Goal: Information Seeking & Learning: Understand process/instructions

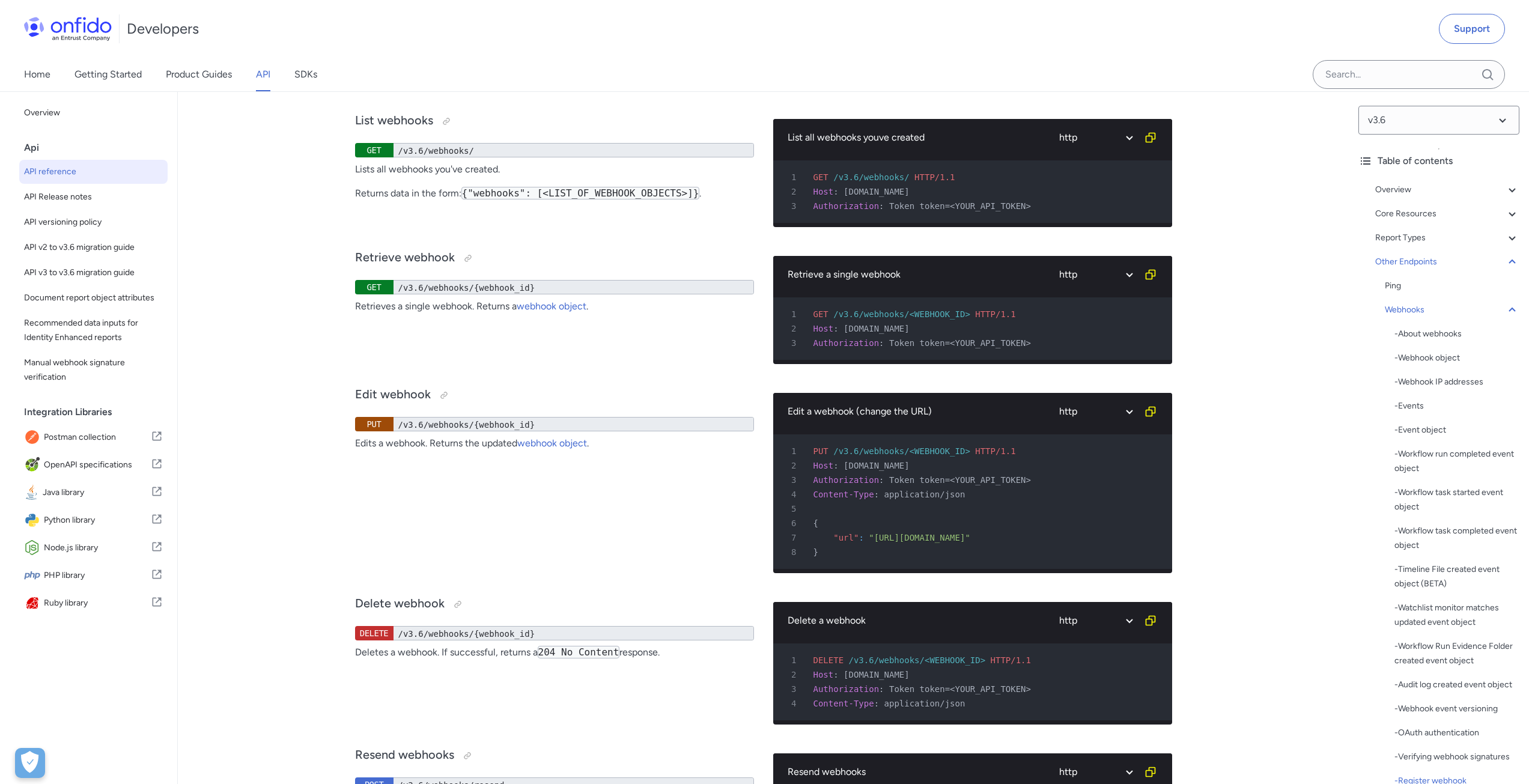
scroll to position [95963, 0]
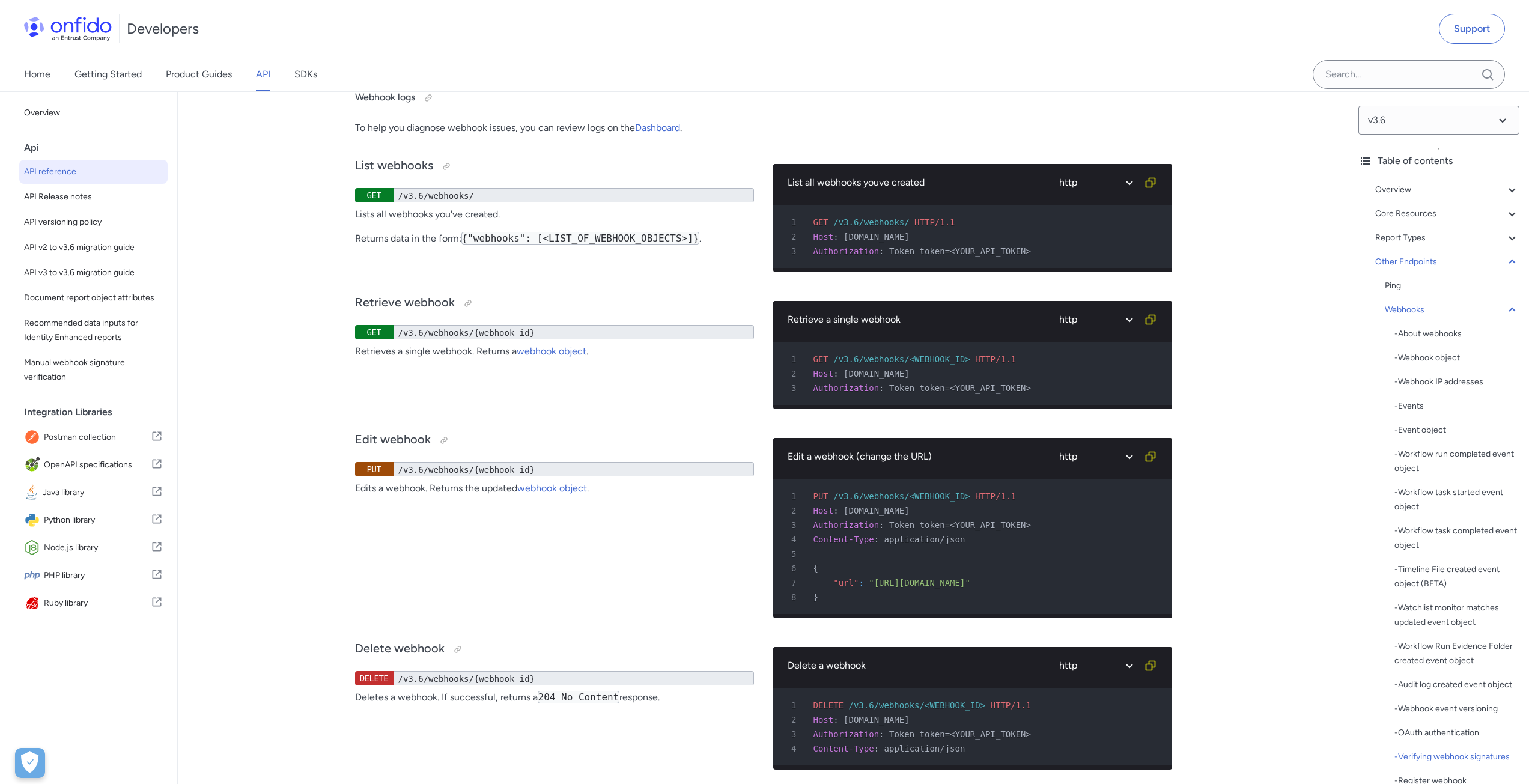
drag, startPoint x: 826, startPoint y: 475, endPoint x: 806, endPoint y: 347, distance: 129.6
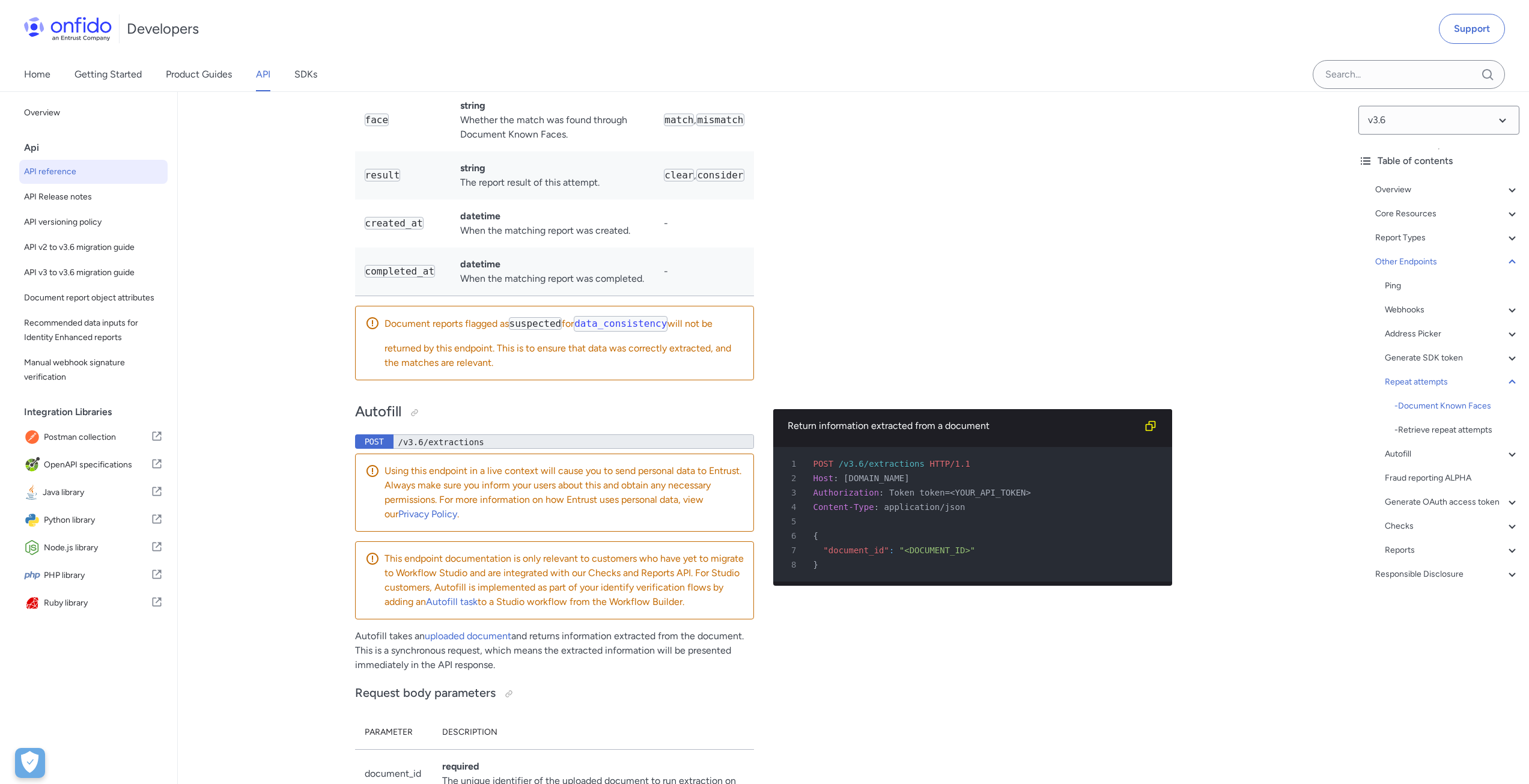
scroll to position [101309, 0]
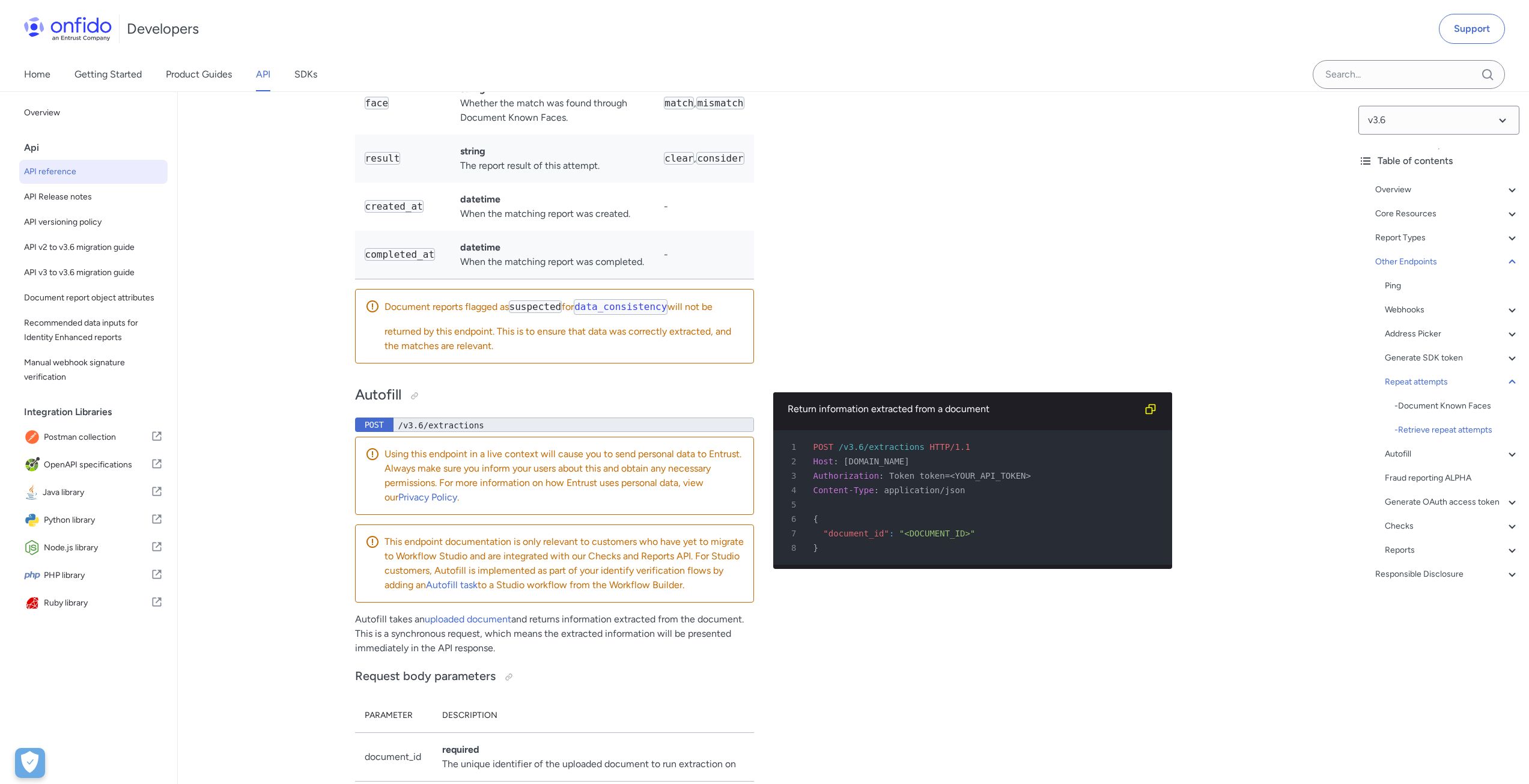
click at [1410, 302] on div "Ping Webhooks - About webhooks - Webhook object - Webhook IP addresses - Events…" at bounding box center [1452, 418] width 135 height 279
click at [1505, 308] on icon at bounding box center [1513, 310] width 15 height 15
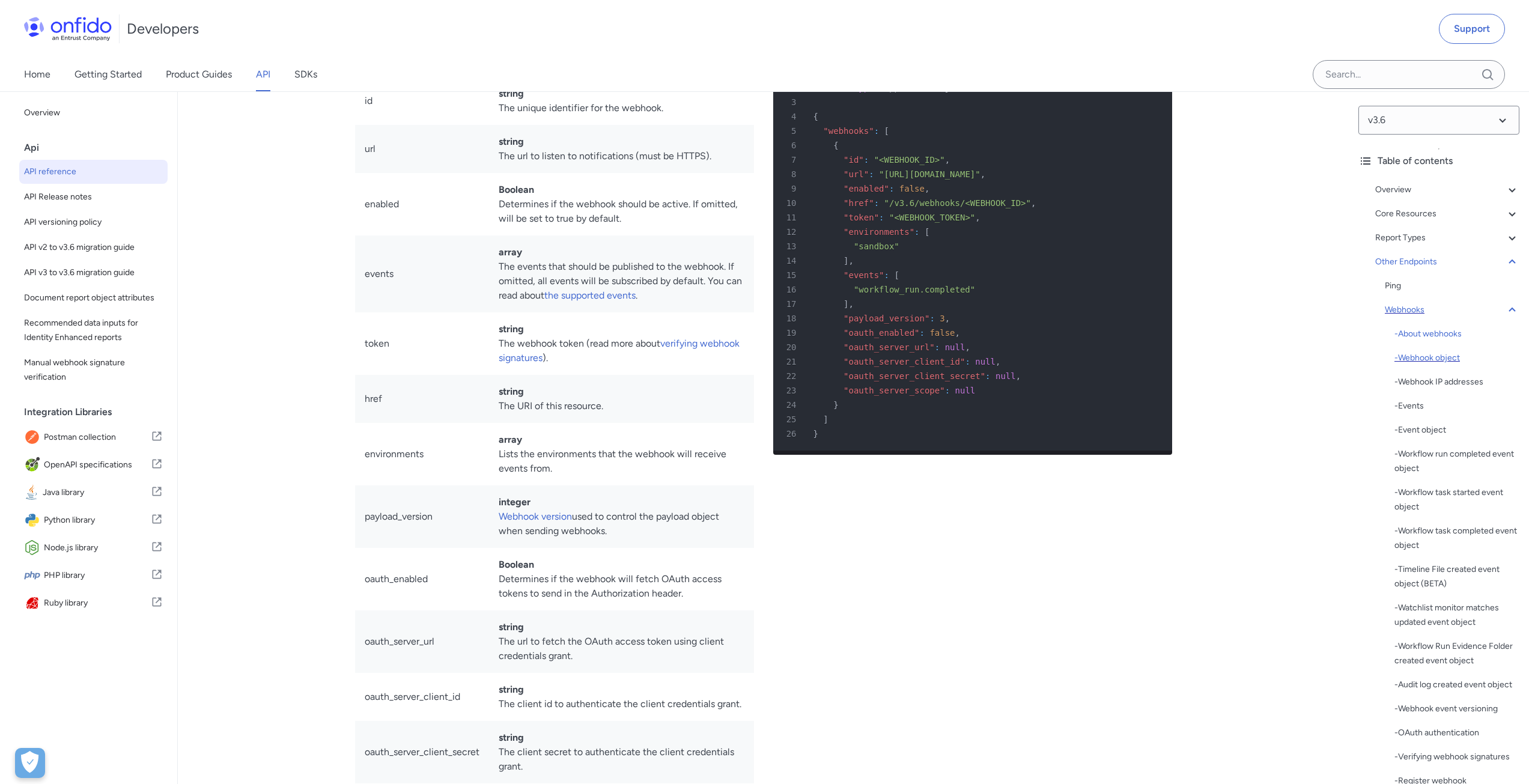
click at [1431, 354] on div "- Webhook object" at bounding box center [1456, 358] width 125 height 15
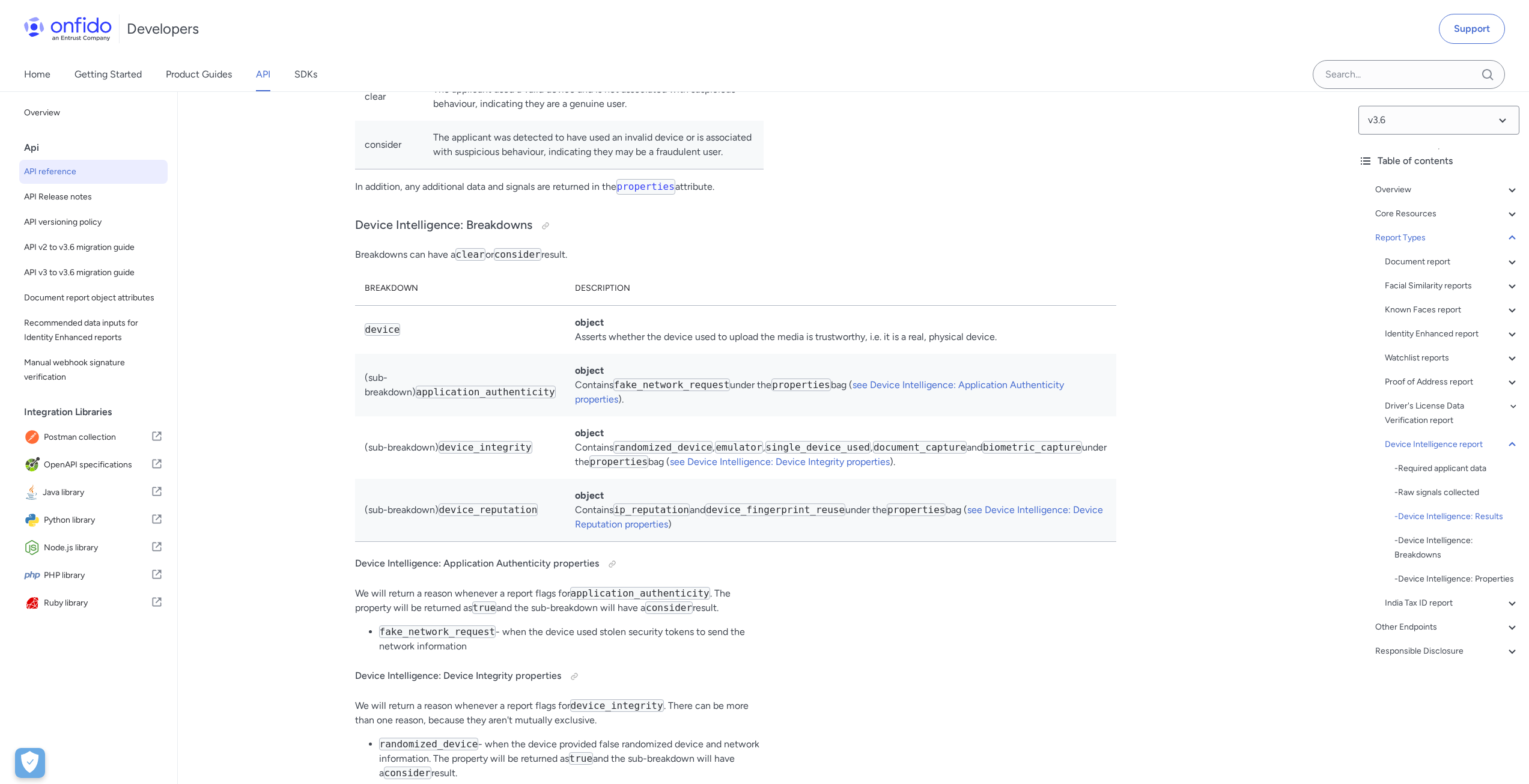
scroll to position [82635, 0]
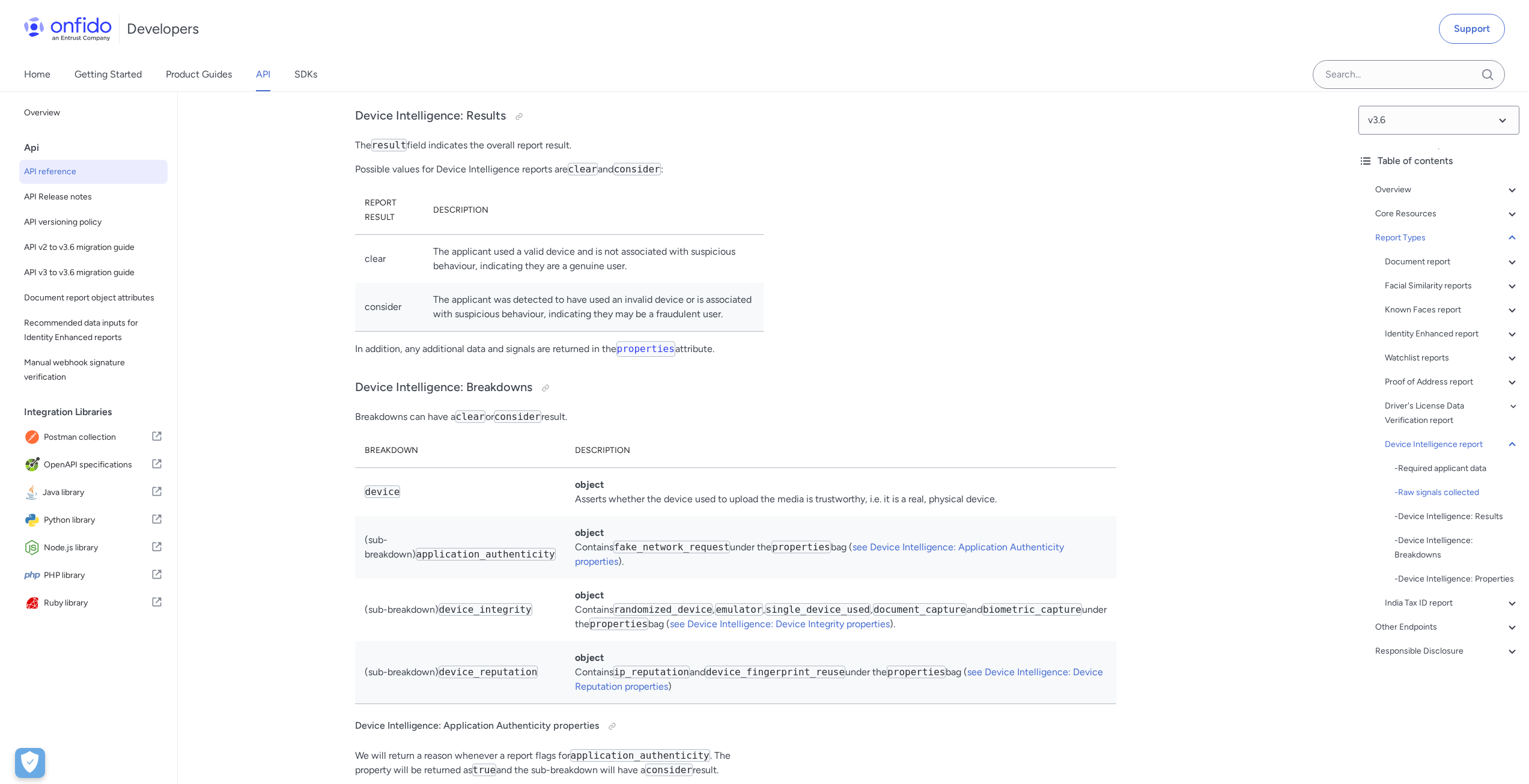
click at [272, 77] on div "Home Getting Started Product Guides API SDKs" at bounding box center [183, 74] width 365 height 34
click at [267, 73] on link "API" at bounding box center [263, 74] width 15 height 34
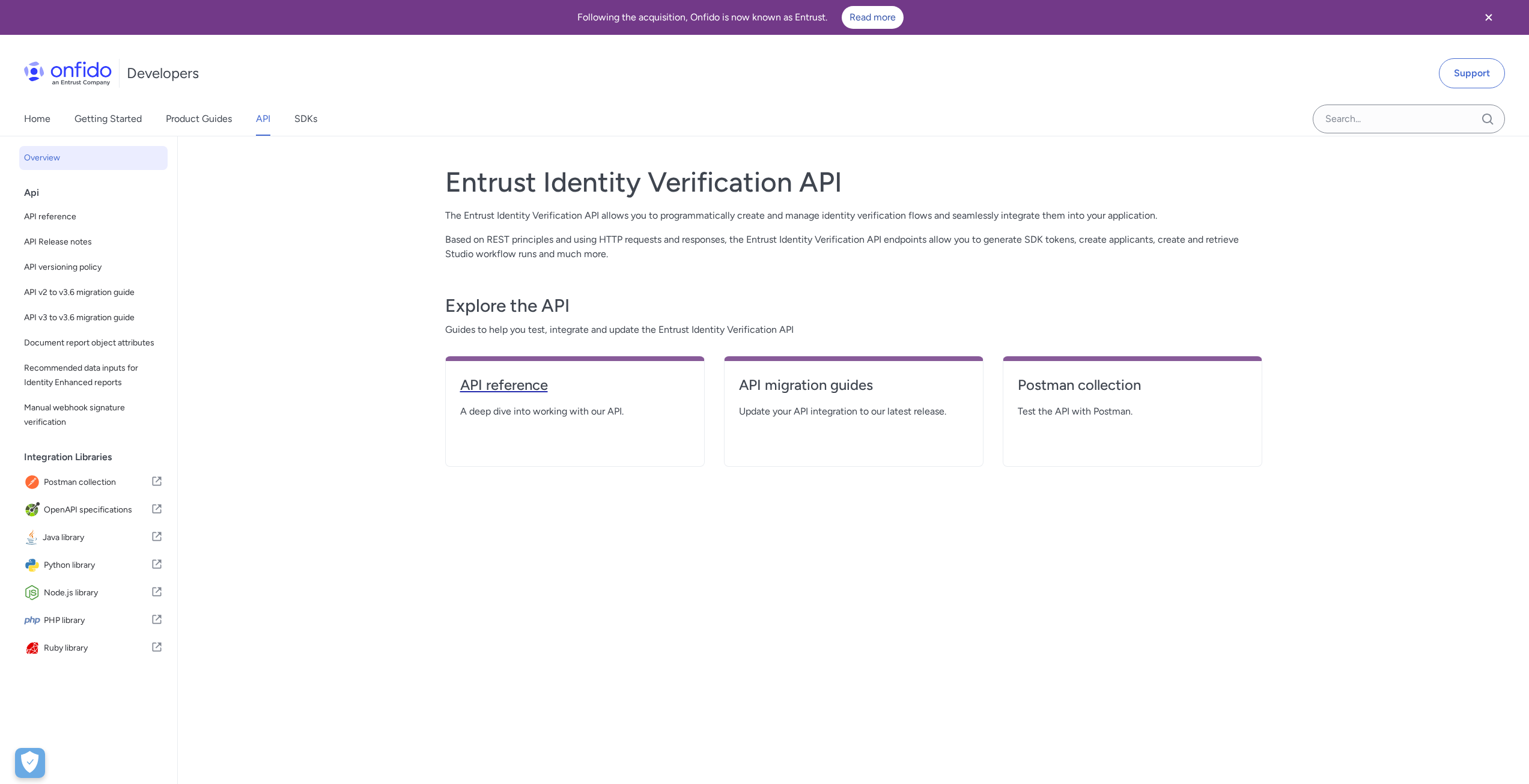
click at [529, 378] on h4 "API reference" at bounding box center [575, 384] width 230 height 19
select select "http"
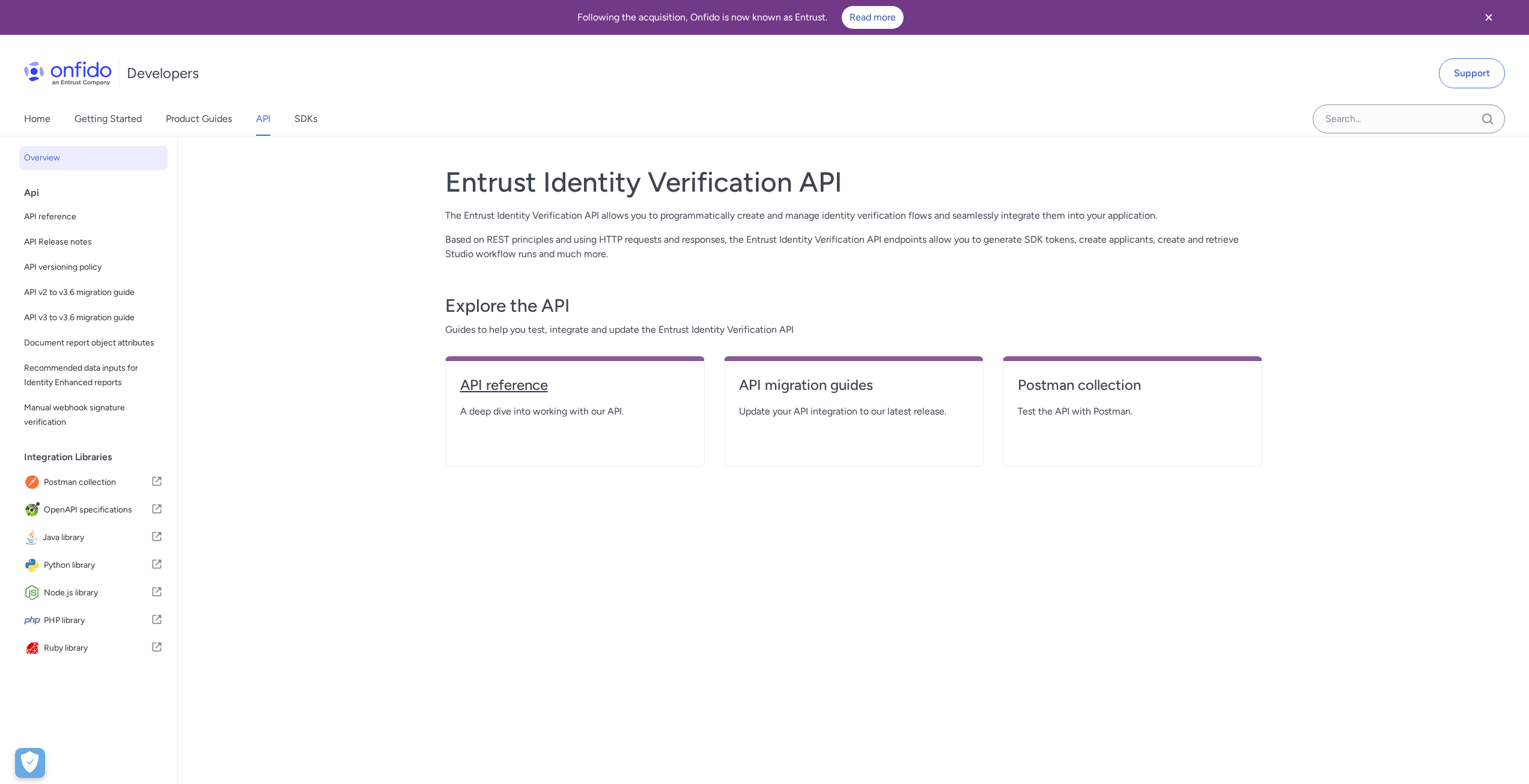
select select "http"
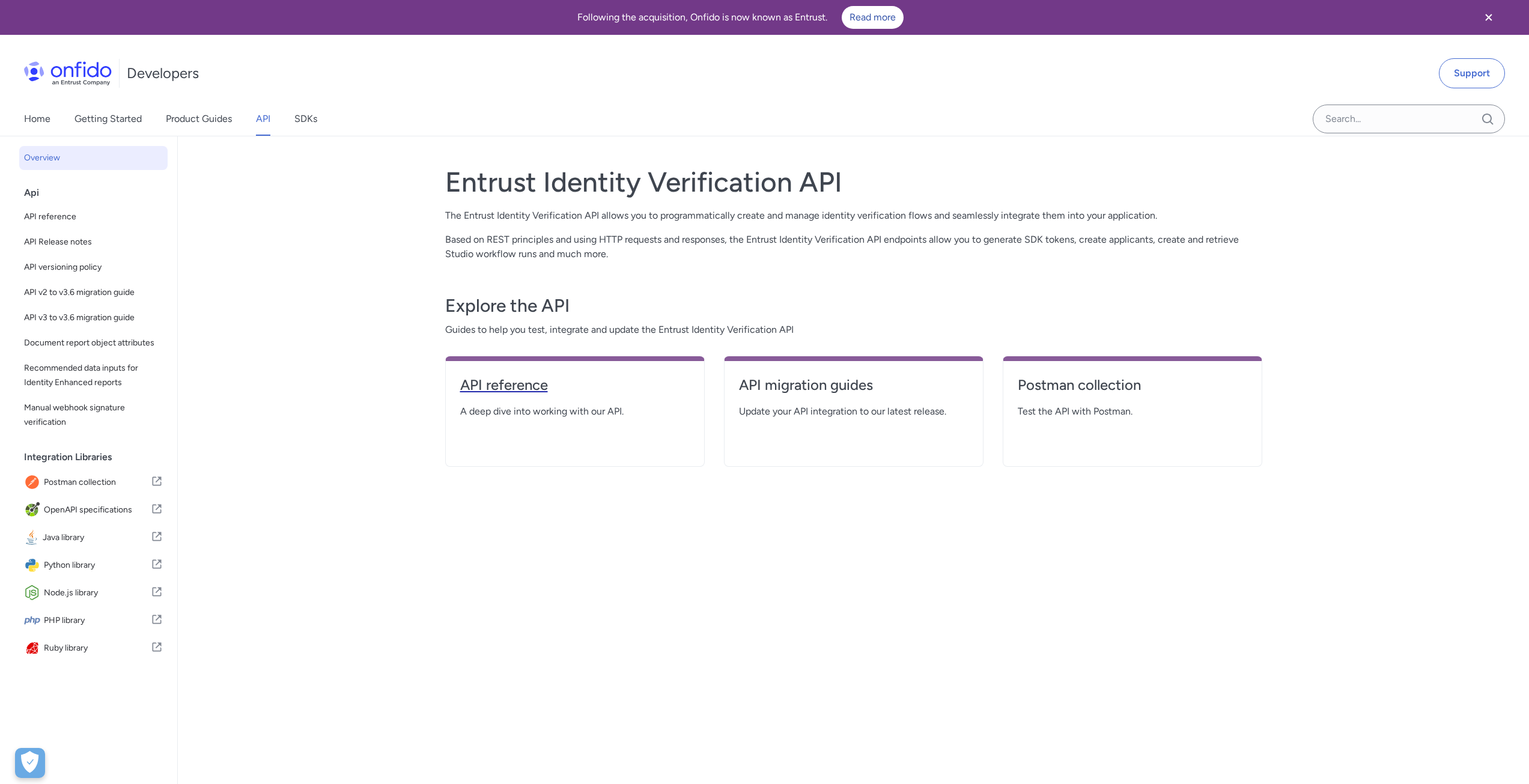
select select "http"
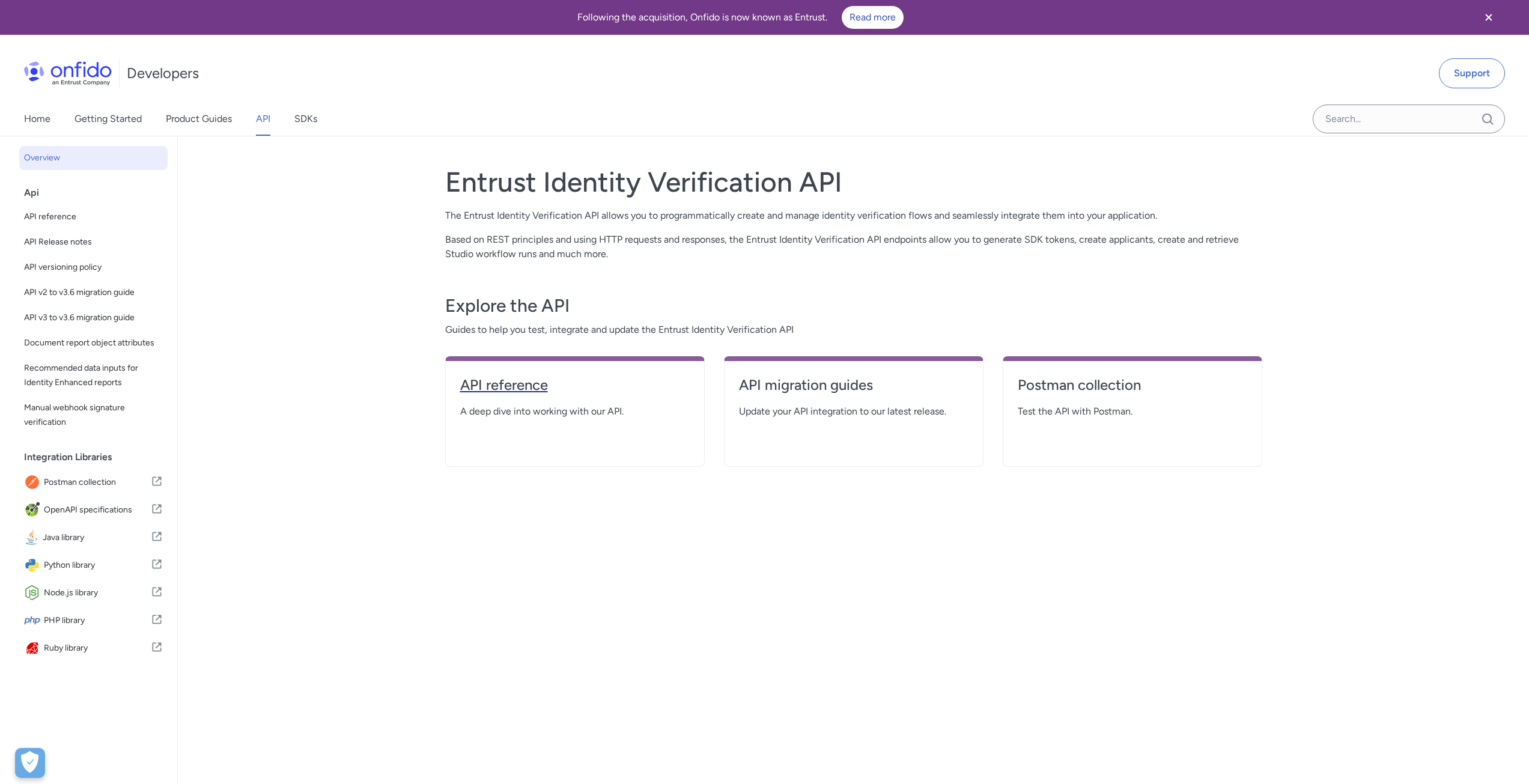
select select "http"
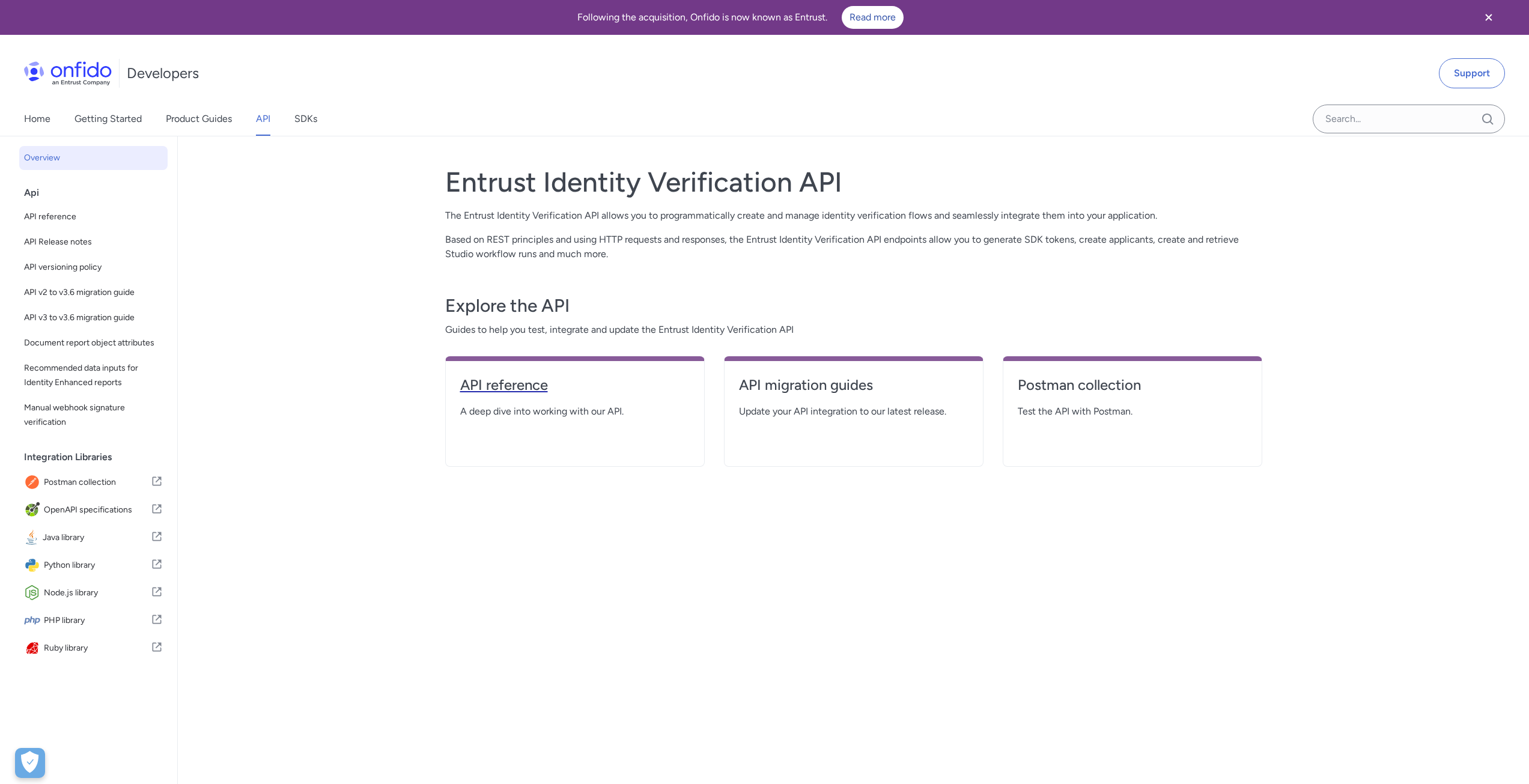
select select "http"
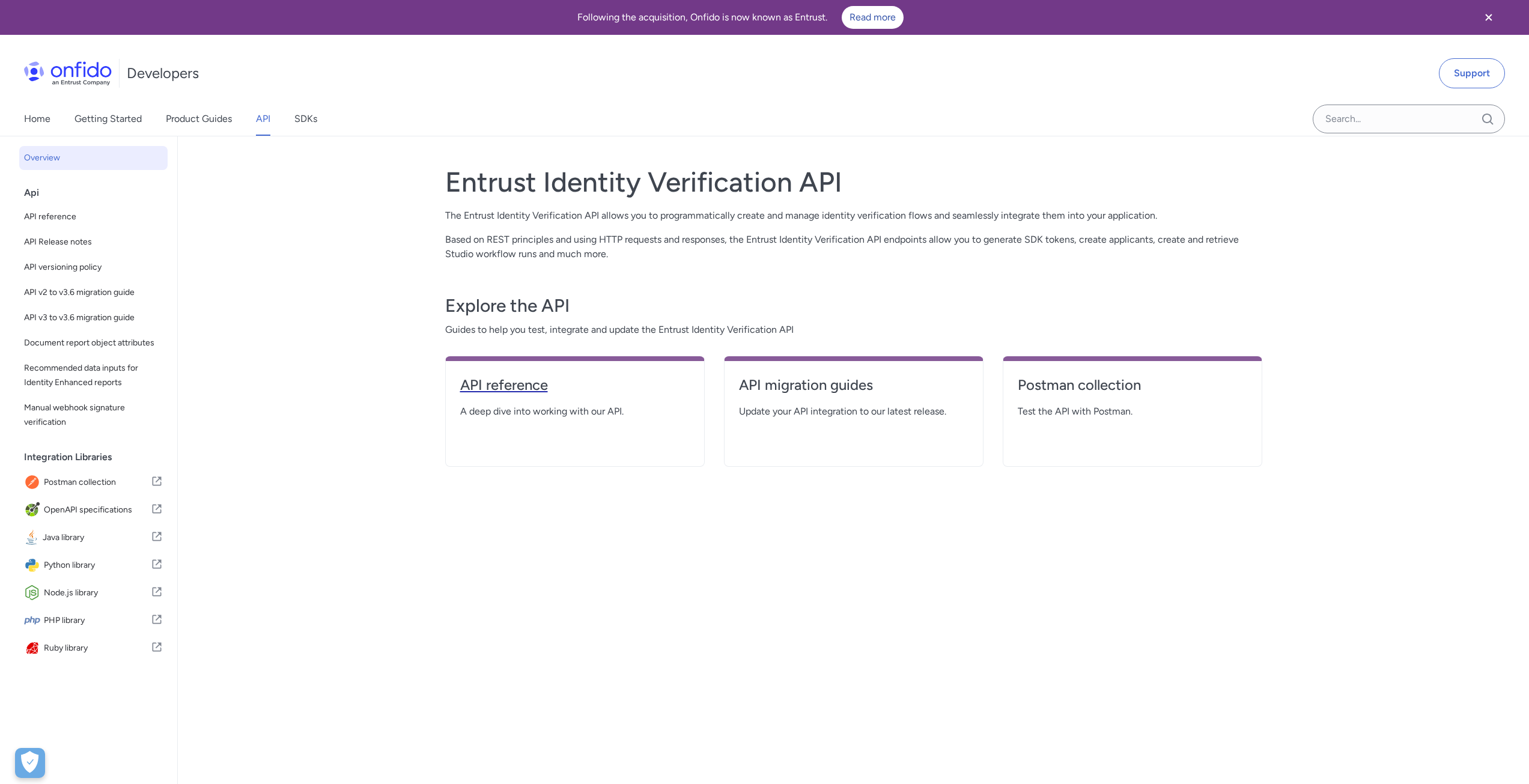
select select "http"
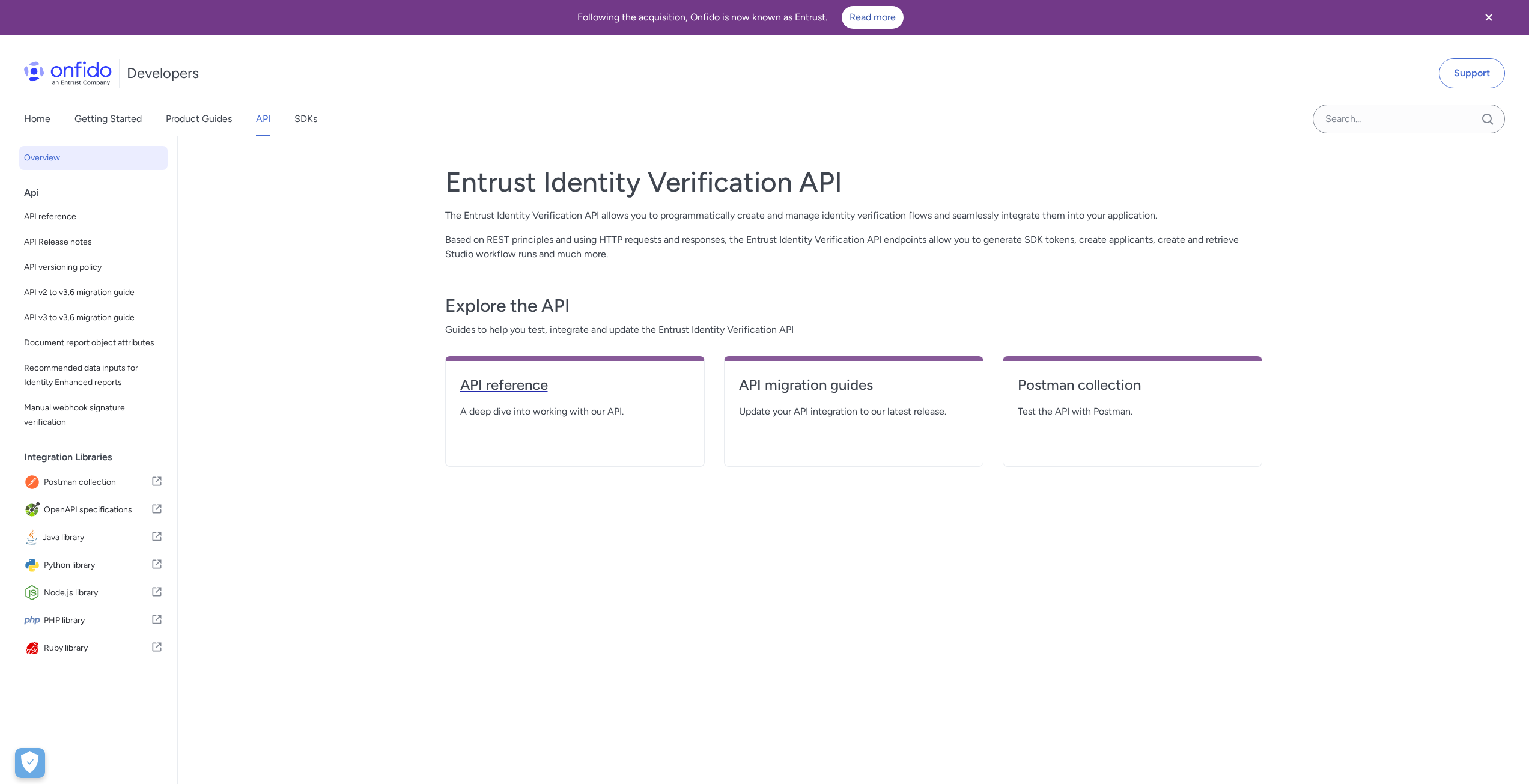
select select "http"
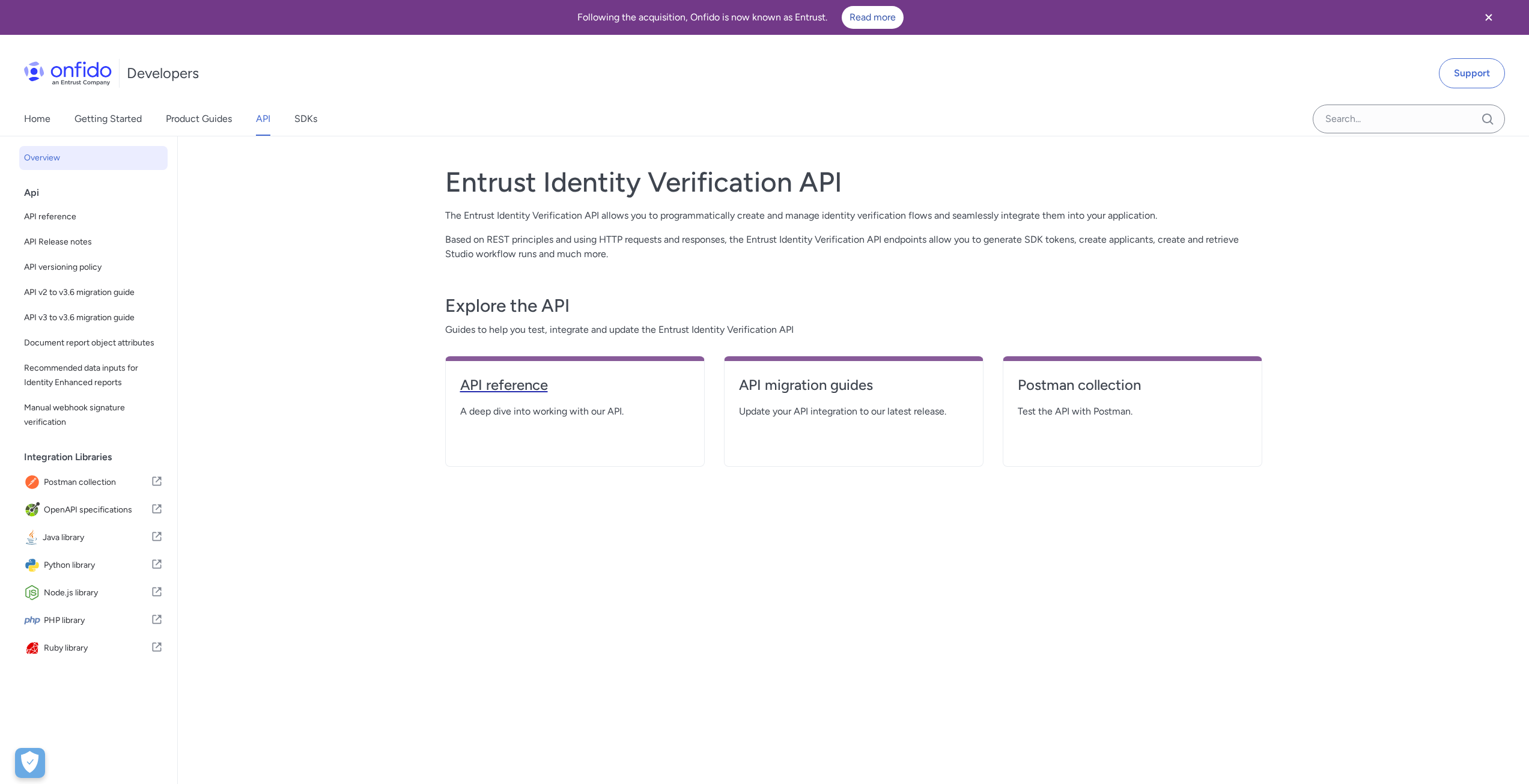
select select "http"
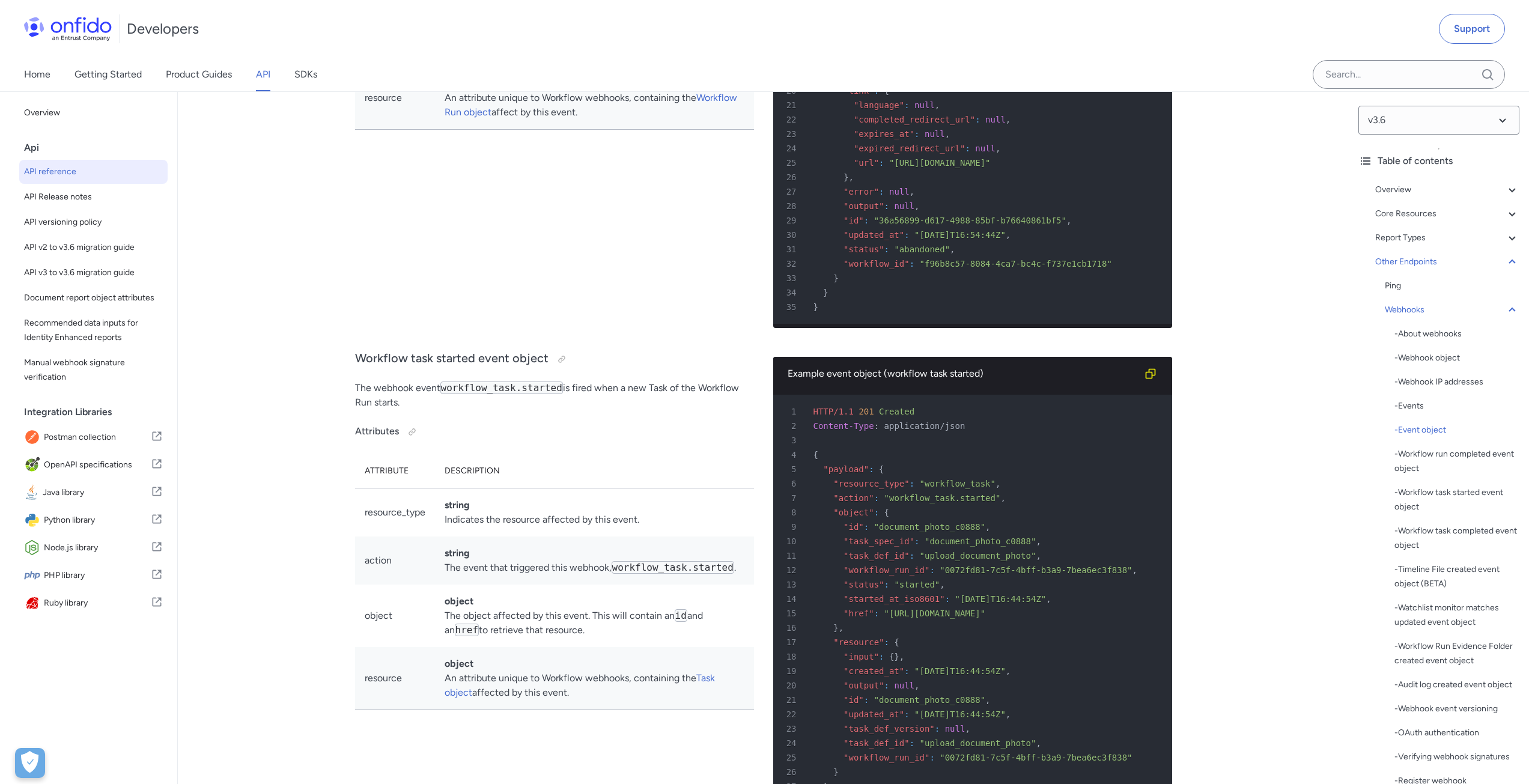
scroll to position [91101, 0]
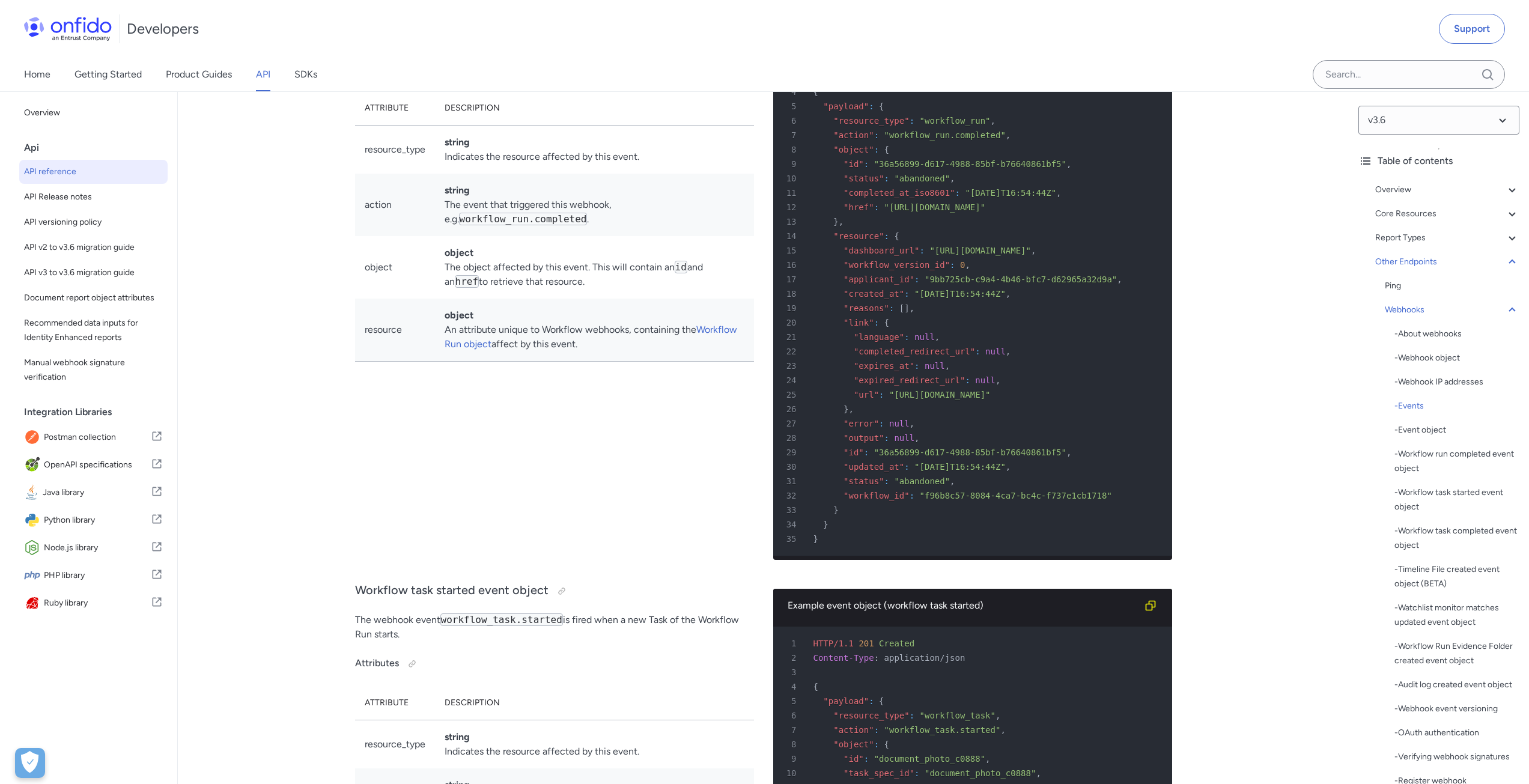
scroll to position [90921, 0]
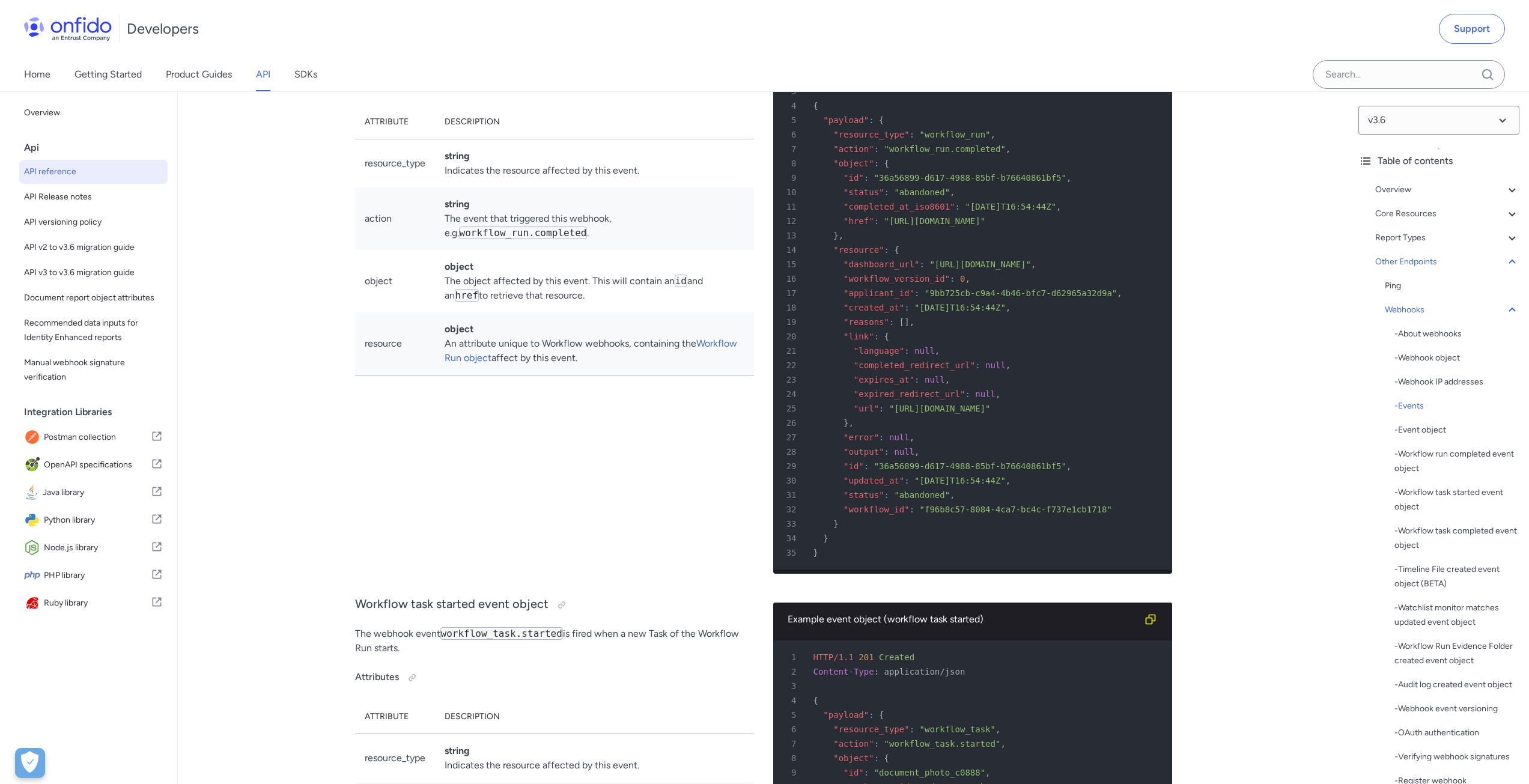
drag, startPoint x: 345, startPoint y: 441, endPoint x: 430, endPoint y: 438, distance: 85.1
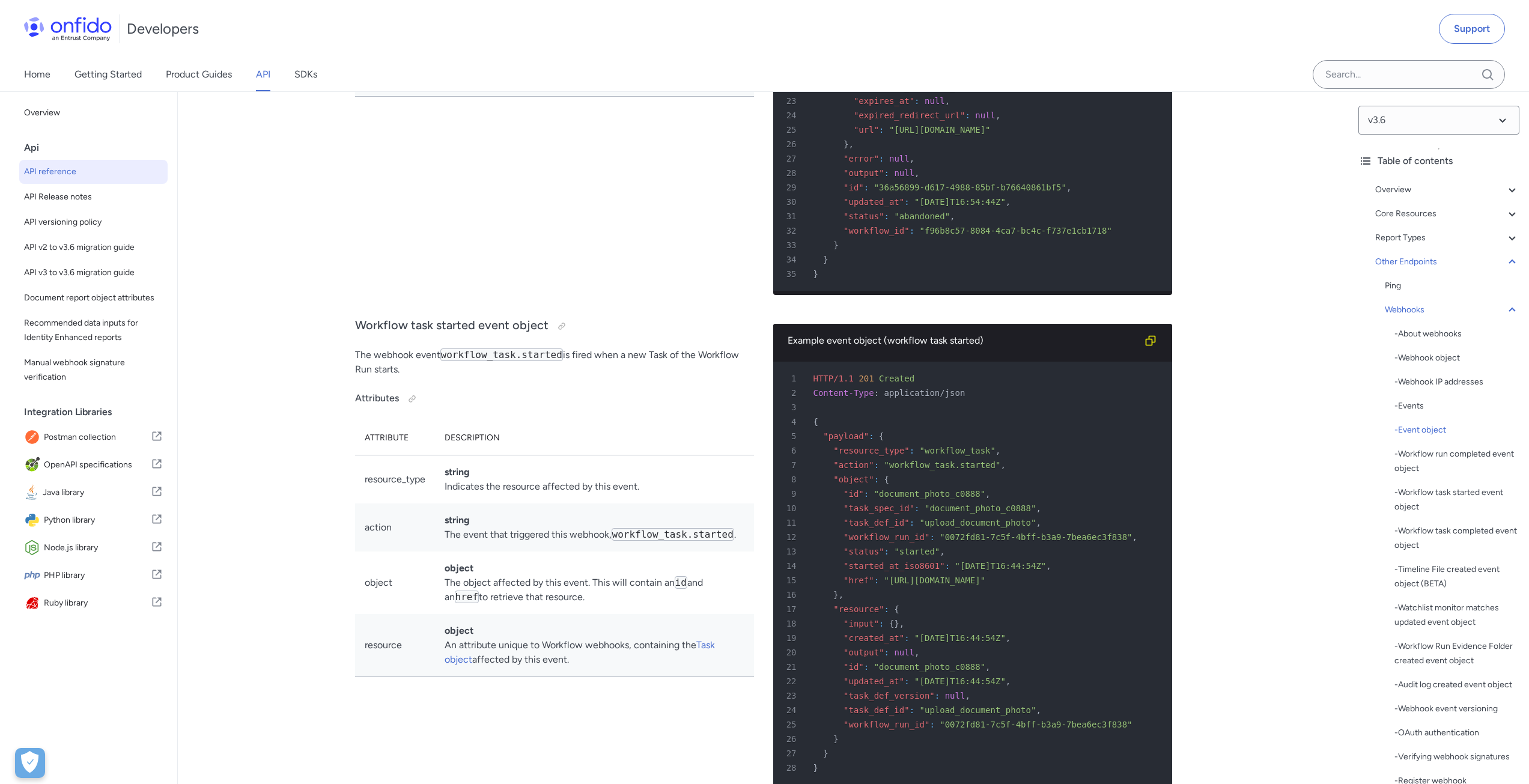
scroll to position [91221, 0]
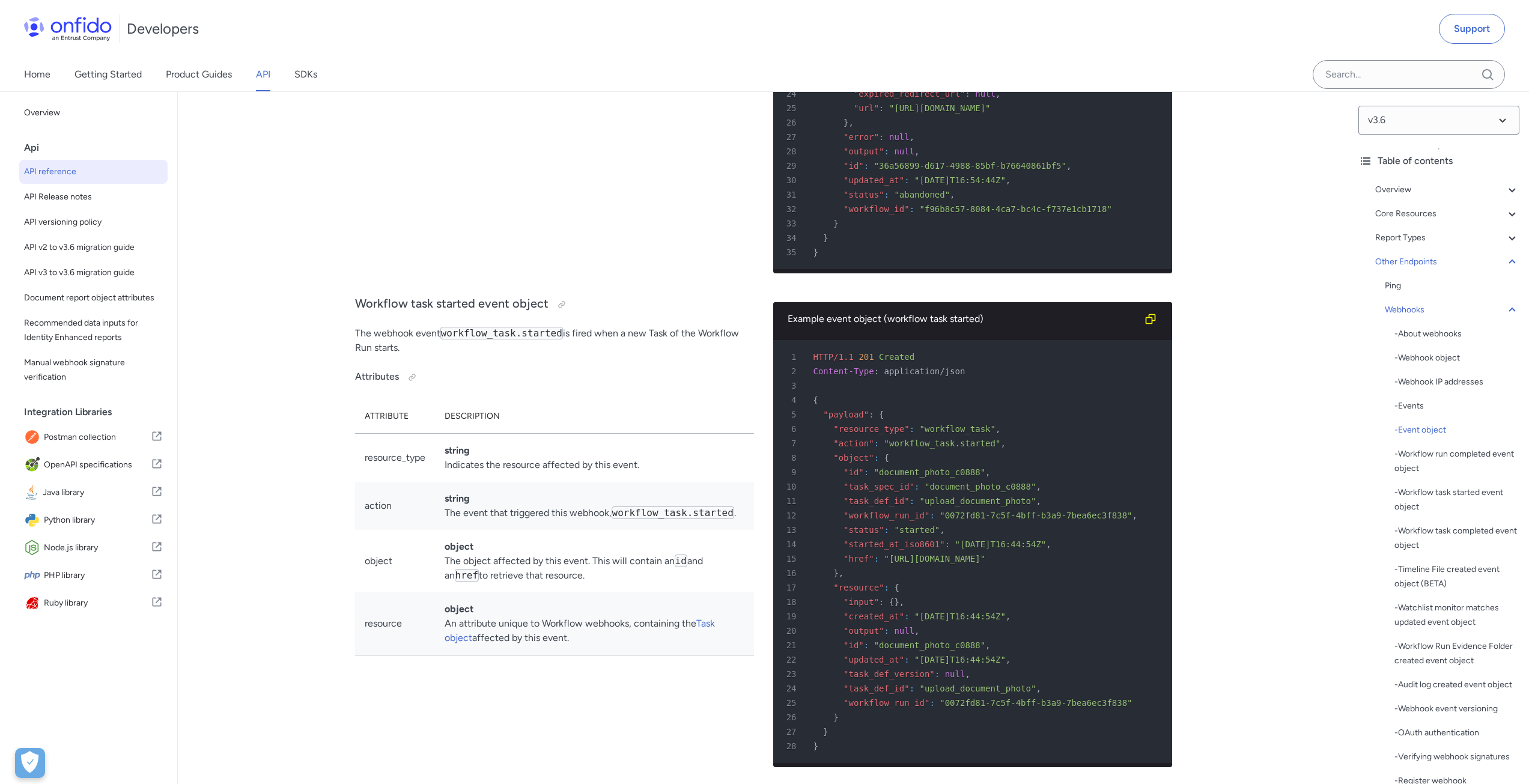
drag, startPoint x: 374, startPoint y: 464, endPoint x: 559, endPoint y: 468, distance: 185.0
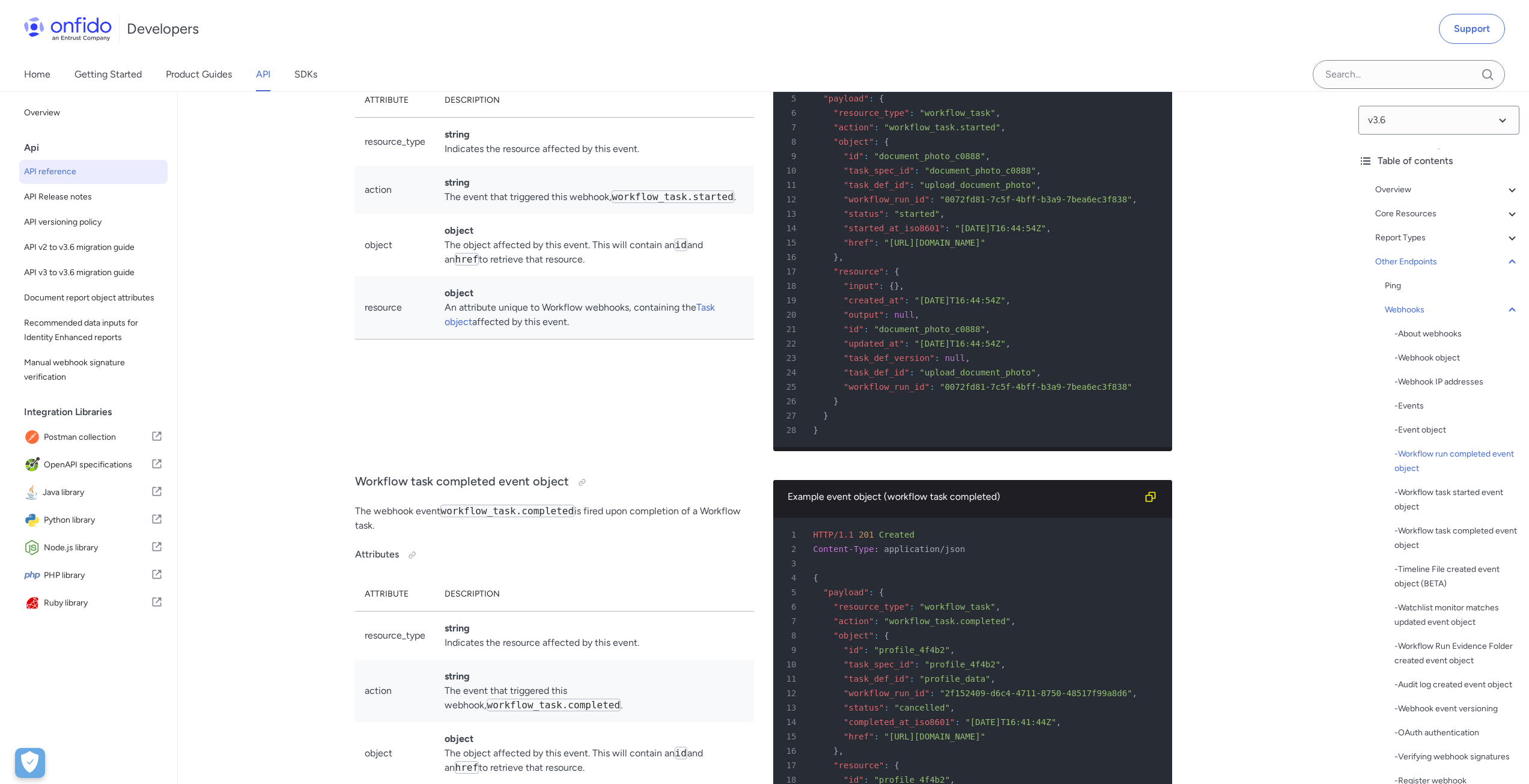
scroll to position [91522, 0]
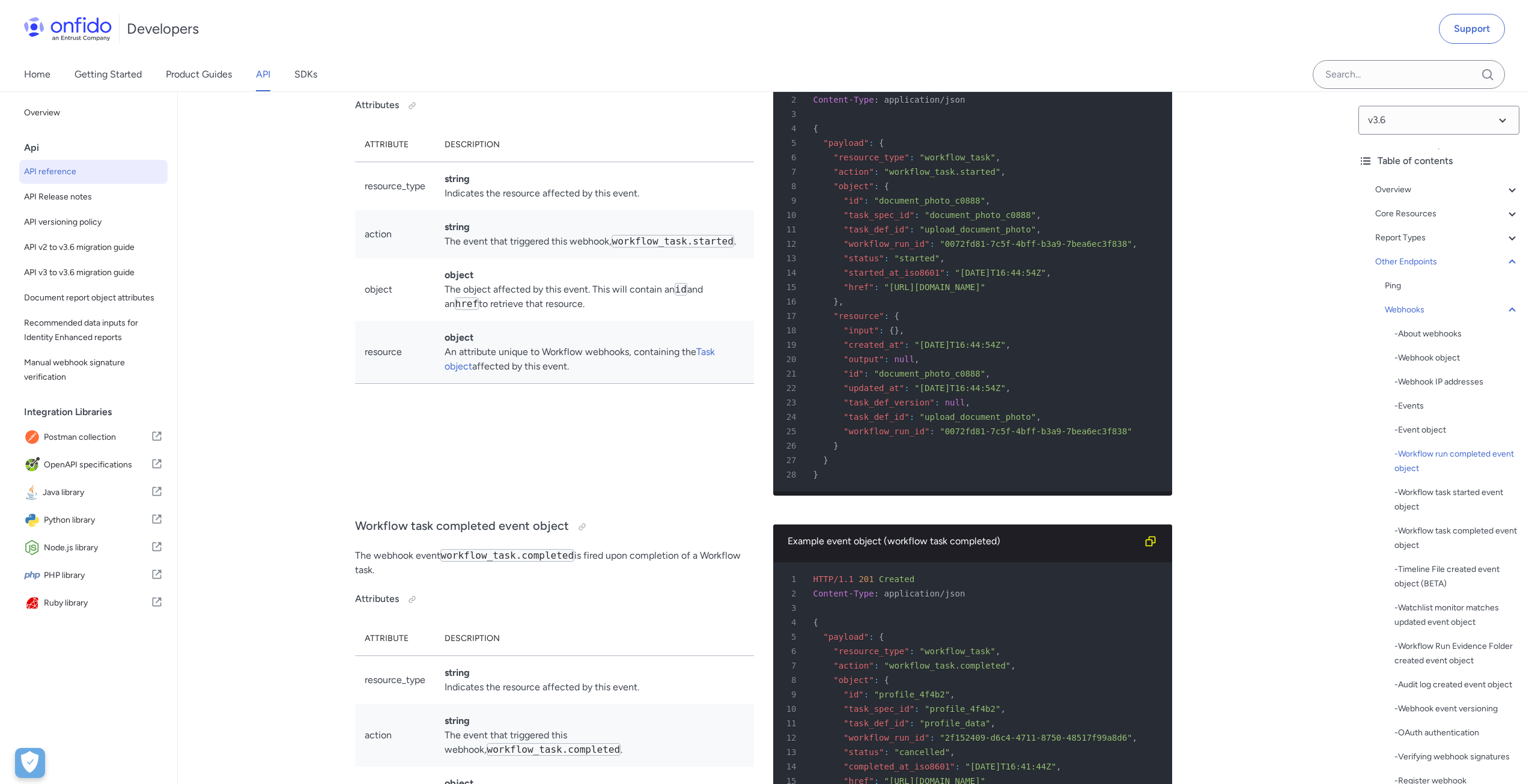
scroll to position [91461, 0]
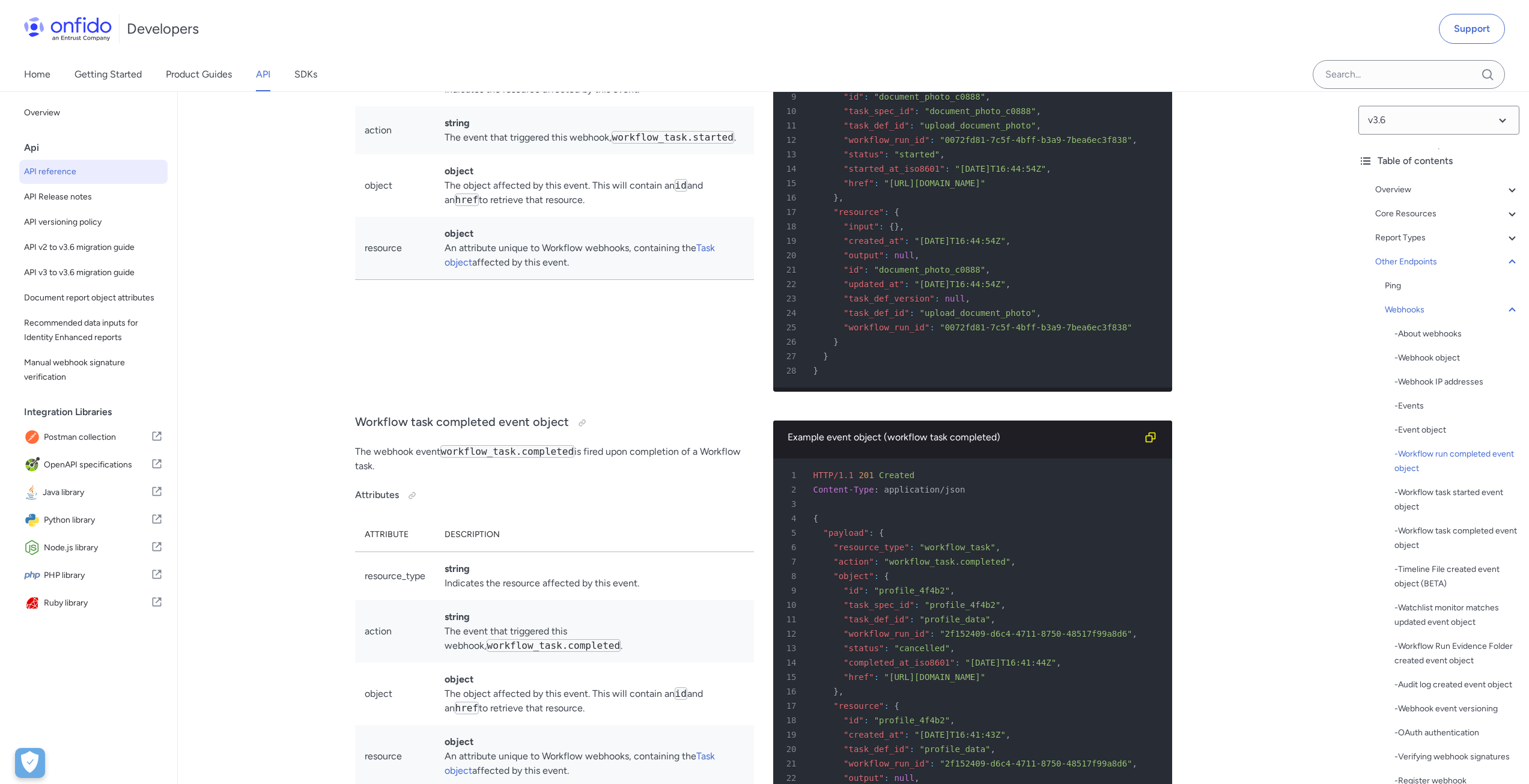
scroll to position [91582, 0]
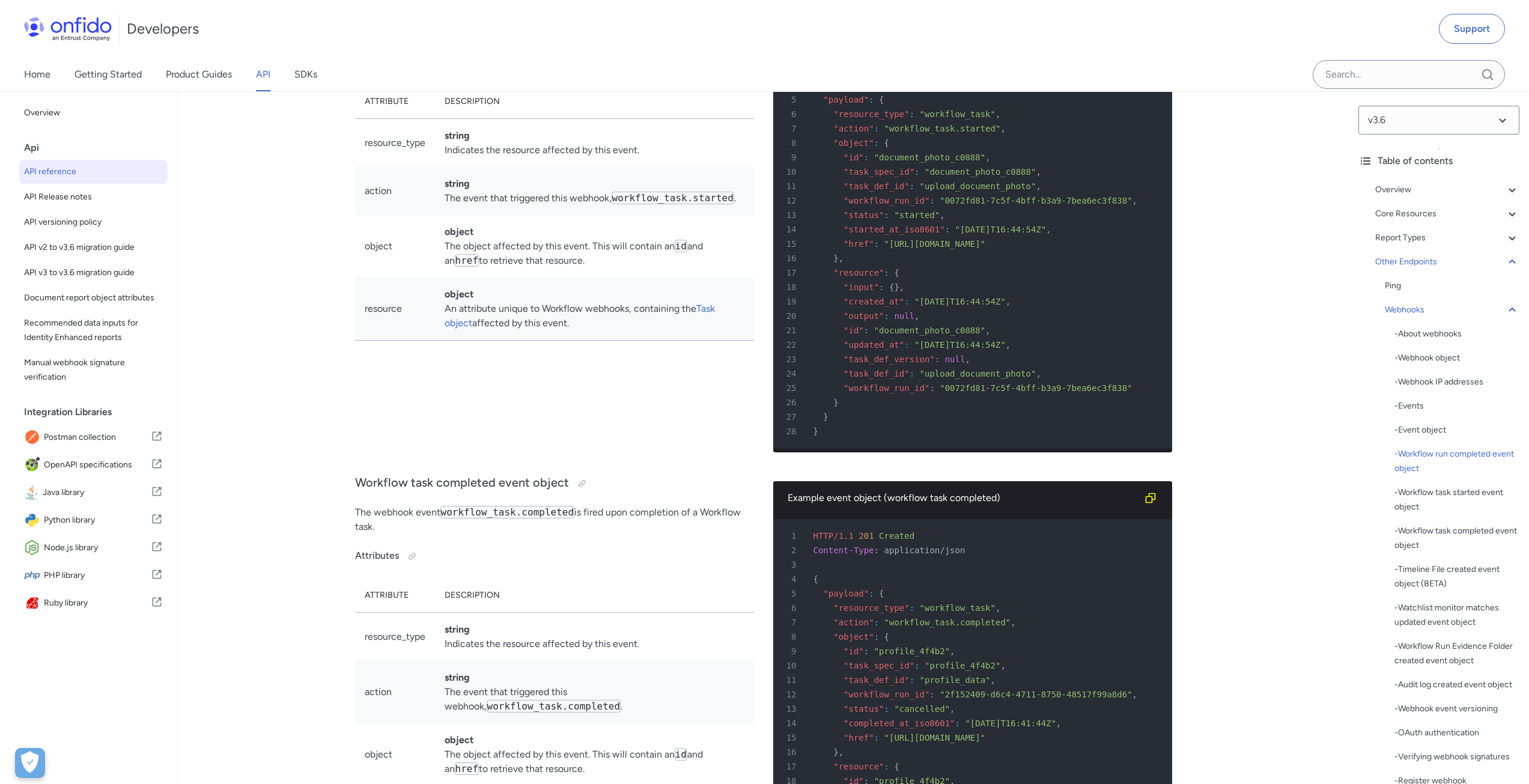
scroll to position [91522, 0]
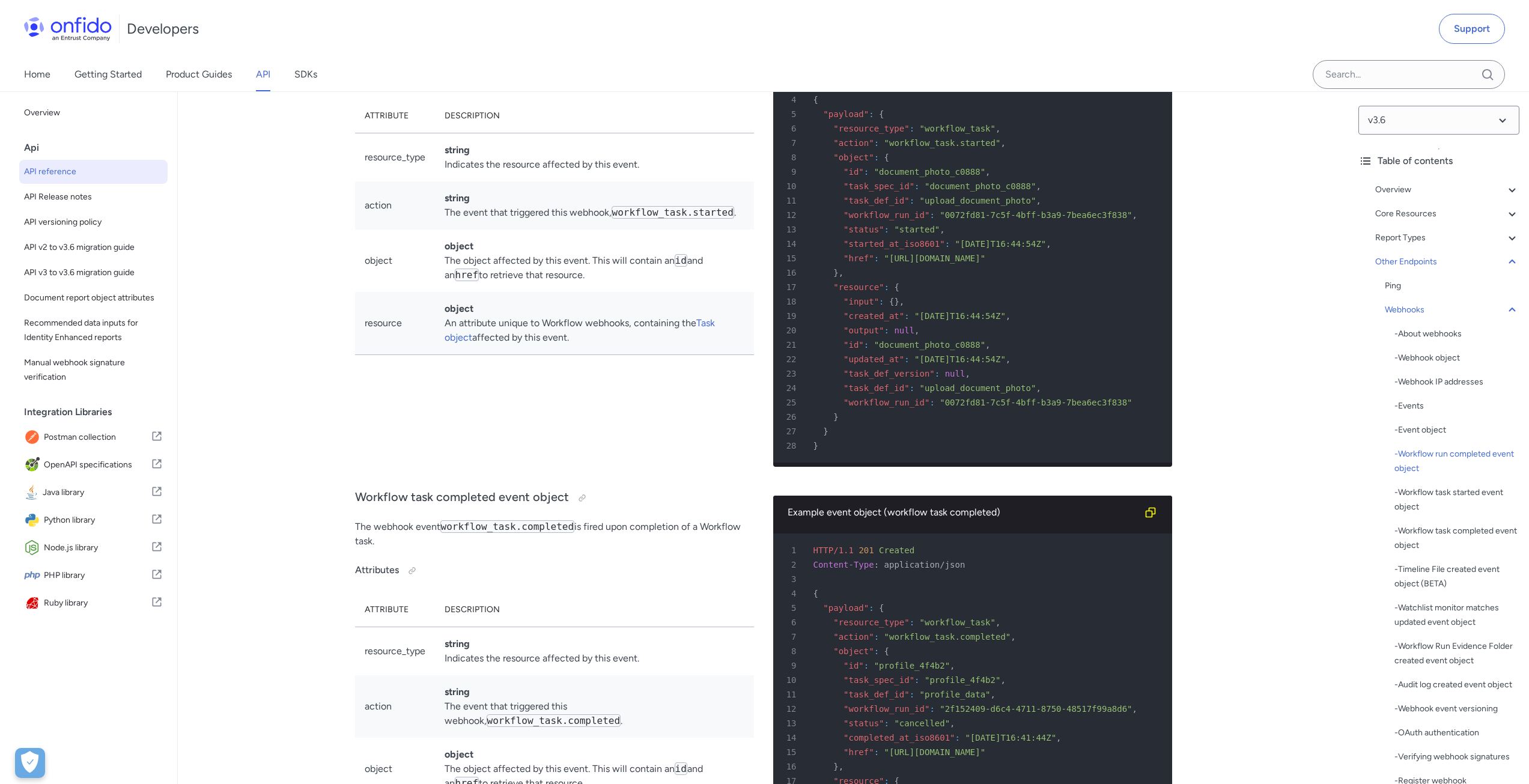
drag, startPoint x: 850, startPoint y: 406, endPoint x: 858, endPoint y: 425, distance: 20.6
